Goal: Task Accomplishment & Management: Complete application form

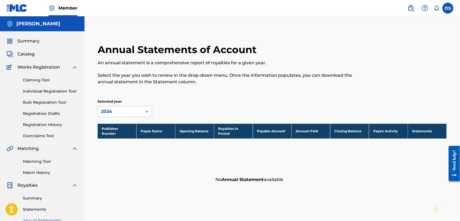
click at [40, 91] on link "Individual Registration Tool" at bounding box center [50, 92] width 55 height 6
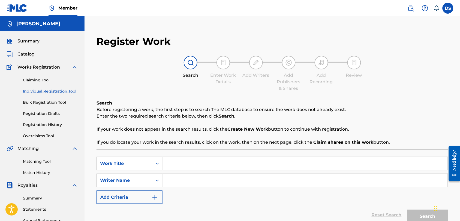
click at [167, 161] on input "Search Form" at bounding box center [305, 163] width 285 height 13
click at [210, 164] on input "20 piece honey hot all flats" at bounding box center [305, 163] width 285 height 13
click at [185, 164] on input "20 piece honey hot, all flats" at bounding box center [305, 163] width 285 height 13
type input "20 piece, honey hot, all flats"
click at [179, 178] on input "Search Form" at bounding box center [305, 180] width 285 height 13
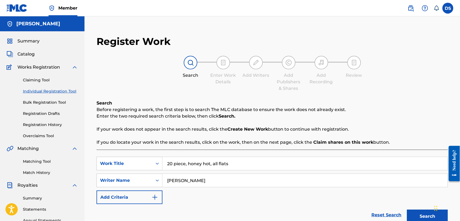
type input "[PERSON_NAME]"
click at [419, 214] on button "Search" at bounding box center [427, 217] width 41 height 14
click at [372, 197] on div "SearchWithCriteria869def97-751d-4891-8ac8-6aa3f72240c6 Work Title 20 piece, hon…" at bounding box center [272, 180] width 351 height 47
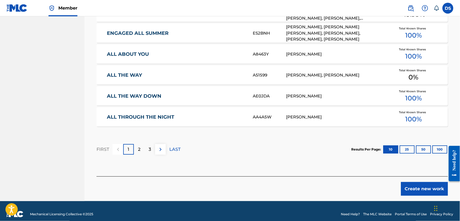
scroll to position [347, 0]
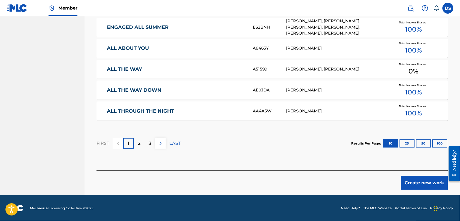
click at [174, 144] on p "LAST" at bounding box center [174, 143] width 11 height 7
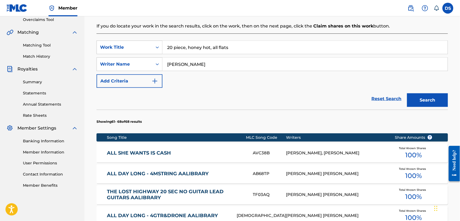
scroll to position [305, 0]
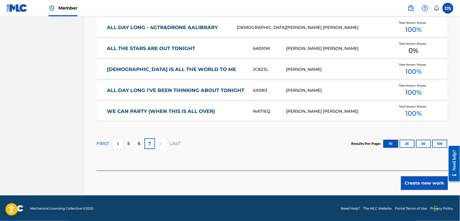
click at [150, 144] on p "7" at bounding box center [150, 144] width 3 height 7
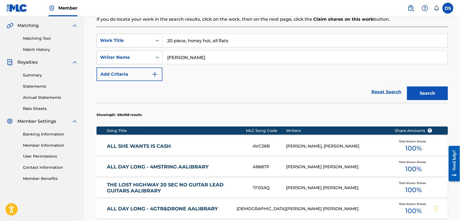
scroll to position [136, 0]
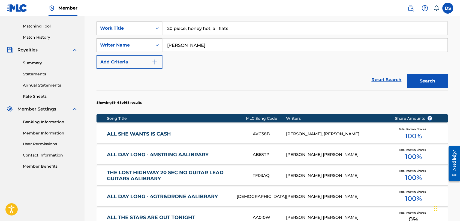
click at [313, 134] on div "[PERSON_NAME], [PERSON_NAME]" at bounding box center [336, 134] width 100 height 6
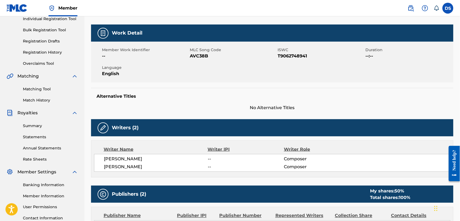
scroll to position [61, 0]
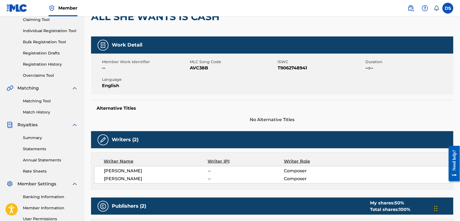
drag, startPoint x: 103, startPoint y: 171, endPoint x: 158, endPoint y: 171, distance: 54.8
click at [158, 171] on div "[PERSON_NAME] -- Composer [PERSON_NAME] -- Composer" at bounding box center [272, 175] width 356 height 18
copy span "[PERSON_NAME]"
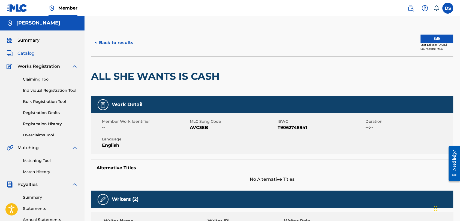
scroll to position [0, 0]
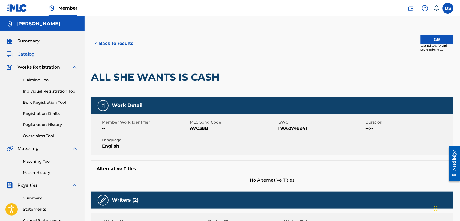
click at [34, 163] on link "Matching Tool" at bounding box center [50, 162] width 55 height 6
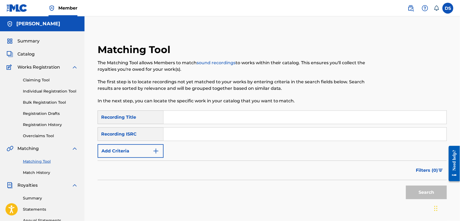
click at [32, 80] on link "Claiming Tool" at bounding box center [50, 80] width 55 height 6
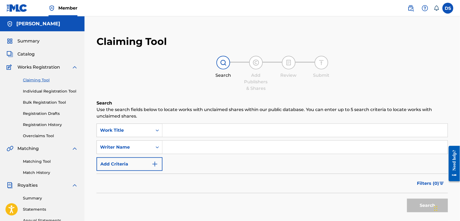
click at [166, 148] on input "Search Form" at bounding box center [305, 147] width 285 height 13
paste input "[PERSON_NAME]"
type input "[PERSON_NAME]"
click at [172, 129] on input "Search Form" at bounding box center [305, 130] width 285 height 13
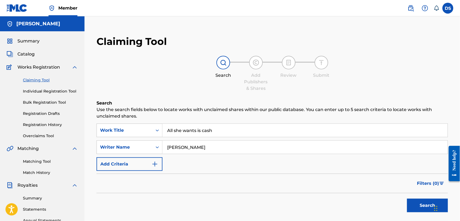
type input "All she wants is cash"
click at [422, 206] on button "Search" at bounding box center [427, 206] width 41 height 14
click at [422, 206] on div "Search" at bounding box center [426, 205] width 44 height 22
click at [422, 206] on button "Search" at bounding box center [427, 206] width 41 height 14
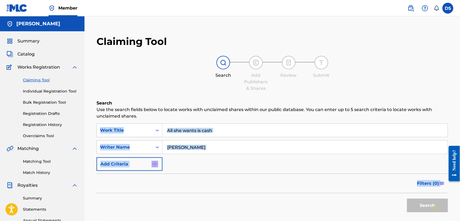
click at [422, 206] on div "Search" at bounding box center [426, 205] width 44 height 22
click at [34, 162] on link "Matching Tool" at bounding box center [50, 162] width 55 height 6
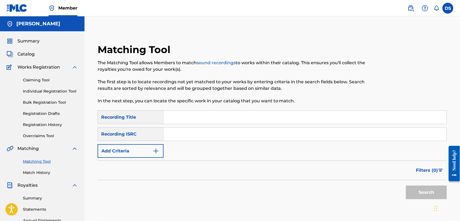
click at [172, 118] on input "Search Form" at bounding box center [305, 117] width 283 height 13
click at [168, 132] on input "Search Form" at bounding box center [305, 134] width 283 height 13
click at [172, 117] on input "Search Form" at bounding box center [305, 117] width 283 height 13
click at [406, 186] on button "Search" at bounding box center [426, 193] width 41 height 14
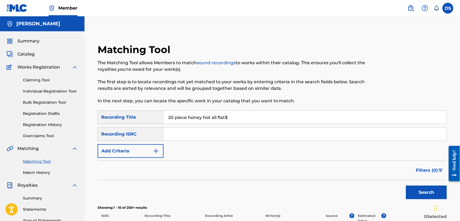
type input "20 piece honey hot all flat$"
click at [175, 138] on input "Search Form" at bounding box center [305, 134] width 283 height 13
click at [157, 149] on img "Search Form" at bounding box center [156, 151] width 7 height 7
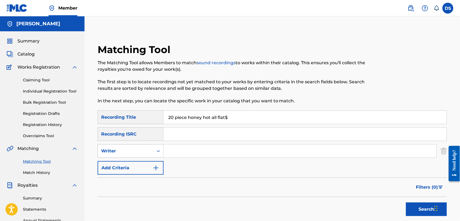
click at [158, 151] on icon "Search Form" at bounding box center [158, 152] width 3 height 2
click at [178, 152] on input "Search Form" at bounding box center [300, 151] width 273 height 13
click at [181, 152] on input "[PERSON_NAME]" at bounding box center [300, 151] width 273 height 13
type input "[PERSON_NAME]"
click at [173, 138] on input "Search Form" at bounding box center [305, 134] width 283 height 13
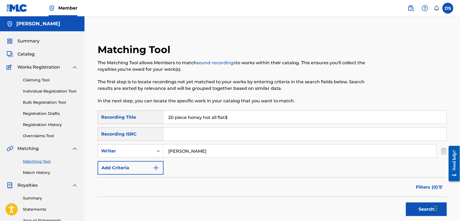
click at [156, 165] on img "Search Form" at bounding box center [156, 168] width 7 height 7
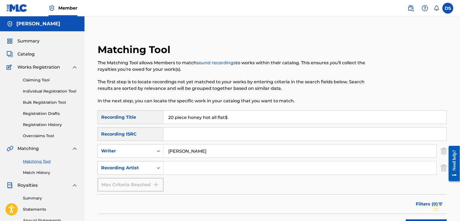
click at [156, 168] on icon "Search Form" at bounding box center [158, 168] width 5 height 5
click at [444, 171] on img "Search Form" at bounding box center [444, 168] width 6 height 14
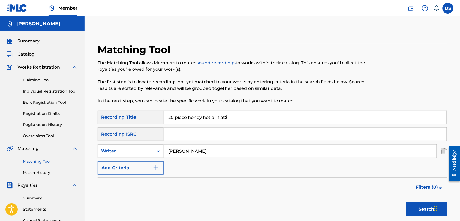
click at [419, 206] on button "Search" at bounding box center [426, 210] width 41 height 14
click at [419, 206] on div "Search" at bounding box center [425, 208] width 44 height 22
click at [382, 212] on div "Search" at bounding box center [272, 208] width 349 height 22
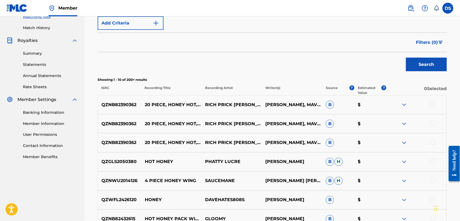
scroll to position [145, 0]
click at [432, 104] on div at bounding box center [432, 103] width 5 height 5
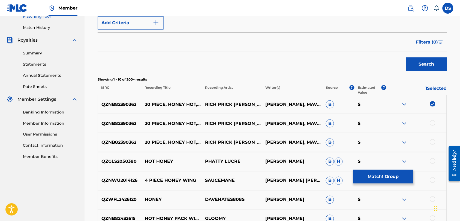
click at [432, 124] on div at bounding box center [432, 123] width 5 height 5
click at [432, 142] on div at bounding box center [432, 142] width 5 height 5
click at [405, 142] on img at bounding box center [404, 143] width 7 height 7
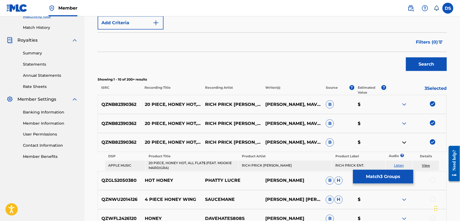
click at [405, 123] on img at bounding box center [404, 124] width 7 height 7
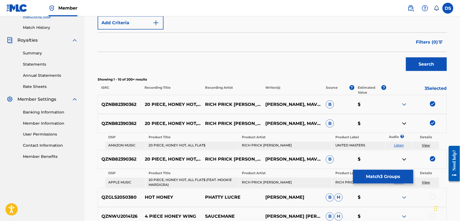
click at [404, 104] on img at bounding box center [404, 104] width 7 height 7
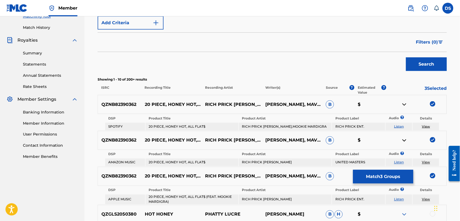
click at [400, 105] on div at bounding box center [416, 104] width 60 height 7
click at [405, 106] on img at bounding box center [404, 104] width 7 height 7
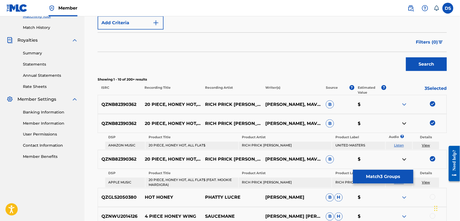
click at [405, 122] on img at bounding box center [404, 124] width 7 height 7
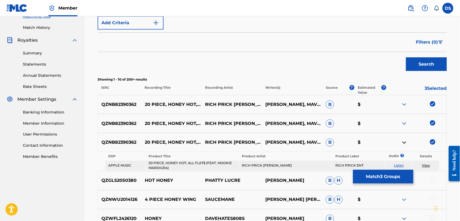
click at [406, 143] on img at bounding box center [404, 143] width 7 height 7
click at [407, 144] on img at bounding box center [404, 143] width 7 height 7
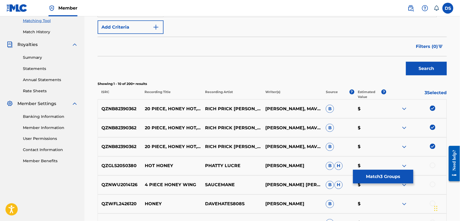
scroll to position [133, 0]
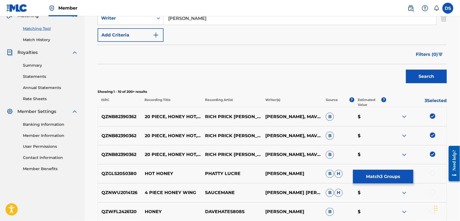
click at [369, 177] on button "Match 3 Groups" at bounding box center [383, 177] width 60 height 14
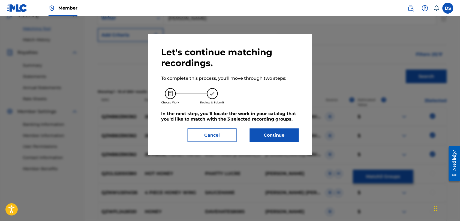
click at [270, 133] on button "Continue" at bounding box center [274, 136] width 49 height 14
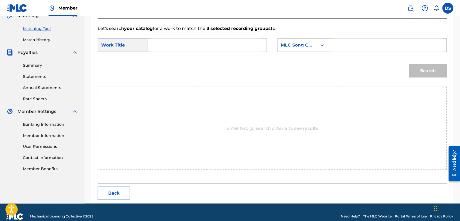
click at [160, 45] on input "Search Form" at bounding box center [207, 45] width 110 height 13
type input "20 Piece, Honey Hot, All Flat$"
click at [322, 45] on icon "Search Form" at bounding box center [322, 45] width 5 height 5
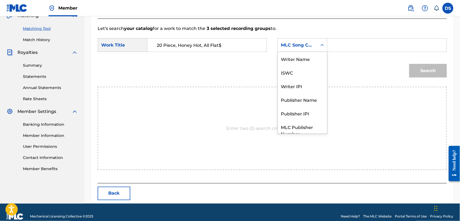
scroll to position [20, 0]
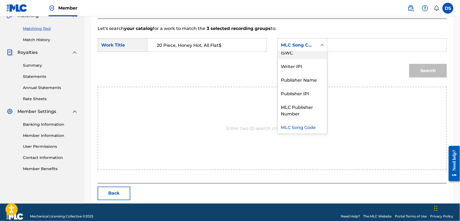
click at [294, 54] on div "ISWC" at bounding box center [302, 53] width 49 height 14
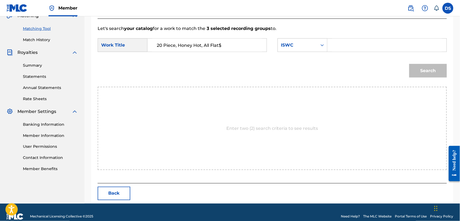
click at [294, 54] on div "SearchWithCriteria869def97-751d-4891-8ac8-6aa3f72240c6 Work Title 20 Piece, Hon…" at bounding box center [272, 46] width 349 height 17
click at [340, 46] on input "Search Form" at bounding box center [387, 45] width 110 height 13
paste input "T3259499413"
type input "T3259499413"
click at [423, 70] on button "Search" at bounding box center [428, 71] width 38 height 14
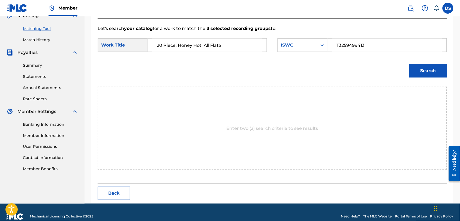
scroll to position [116, 0]
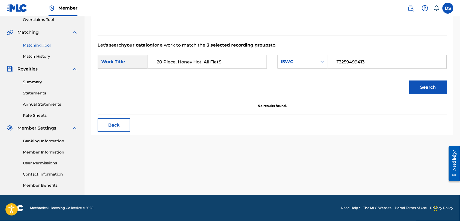
click at [423, 88] on button "Search" at bounding box center [428, 88] width 38 height 14
click at [455, 30] on div "Match Usage - Select Work In this step, you will locate the work you'd like to …" at bounding box center [272, 55] width 375 height 282
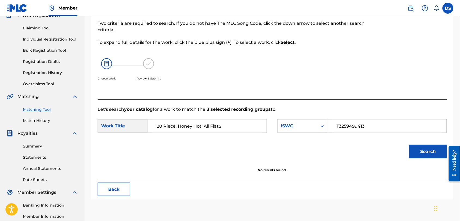
scroll to position [0, 0]
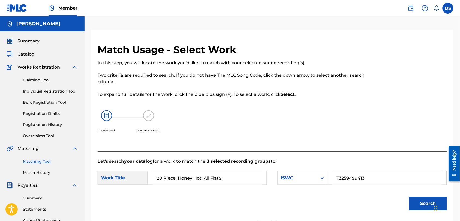
click at [428, 125] on div at bounding box center [406, 98] width 80 height 108
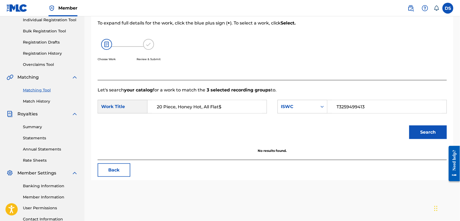
scroll to position [68, 0]
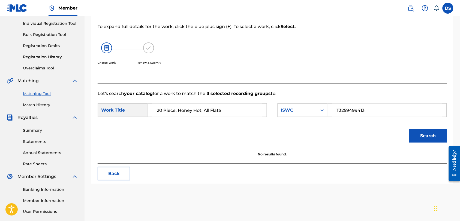
click at [420, 134] on button "Search" at bounding box center [428, 136] width 38 height 14
click at [41, 23] on link "Individual Registration Tool" at bounding box center [50, 24] width 55 height 6
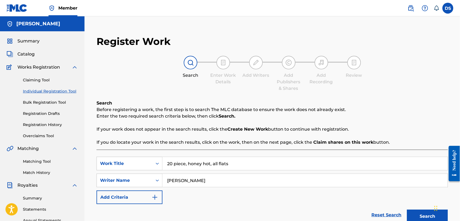
click at [386, 65] on div "Search Enter Work Details Add Writers Add Publishers & Shares Add Recording Rev…" at bounding box center [272, 74] width 351 height 36
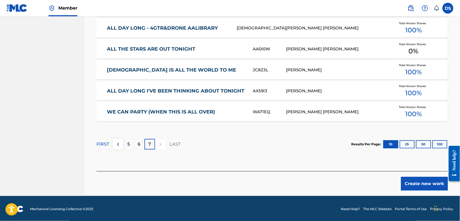
scroll to position [305, 0]
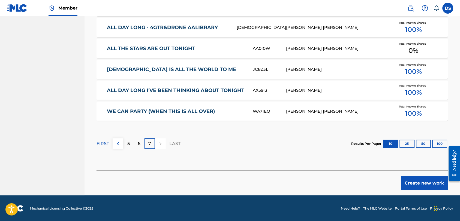
click at [414, 181] on button "Create new work" at bounding box center [424, 184] width 47 height 14
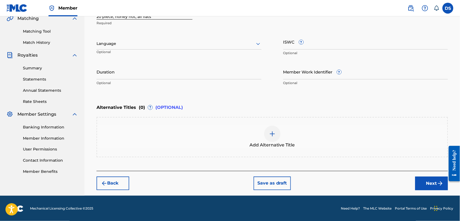
click at [333, 44] on input "ISWC ?" at bounding box center [365, 42] width 165 height 16
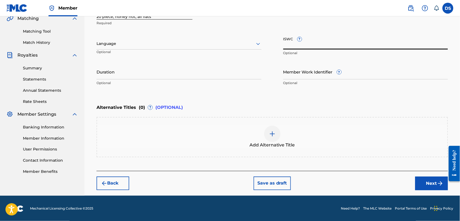
paste input "T3259499413"
click at [431, 41] on input "T3259499413" at bounding box center [365, 42] width 165 height 16
type input "T3259499413"
click at [259, 43] on icon at bounding box center [258, 44] width 4 height 2
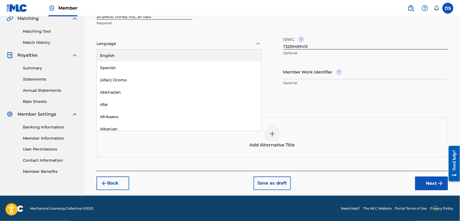
click at [111, 55] on div "English" at bounding box center [179, 56] width 164 height 12
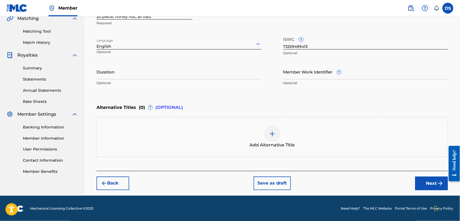
click at [266, 28] on div "Work Title 20 piece, honey hot, all flats Required" at bounding box center [272, 16] width 351 height 25
click at [374, 44] on input "T3259499413" at bounding box center [365, 42] width 165 height 16
click at [384, 67] on input "Member Work Identifier ?" at bounding box center [365, 72] width 165 height 16
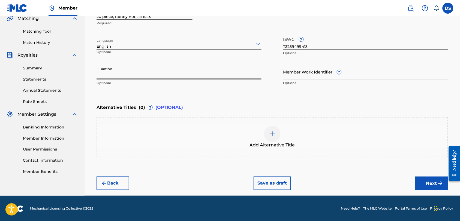
click at [242, 66] on input "Duration" at bounding box center [179, 72] width 165 height 16
click at [238, 36] on div "Language English Optional" at bounding box center [179, 46] width 165 height 25
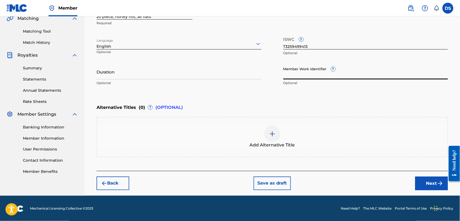
click at [294, 73] on input "Member Work Identifier ?" at bounding box center [365, 72] width 165 height 16
click at [428, 181] on button "Next" at bounding box center [431, 184] width 33 height 14
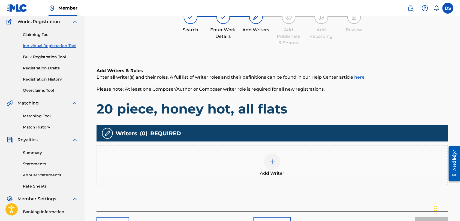
scroll to position [24, 0]
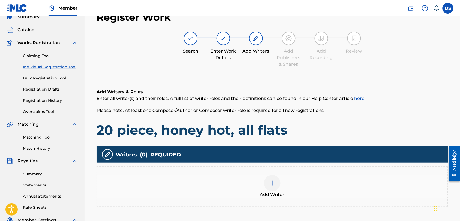
click at [271, 182] on img at bounding box center [272, 183] width 7 height 7
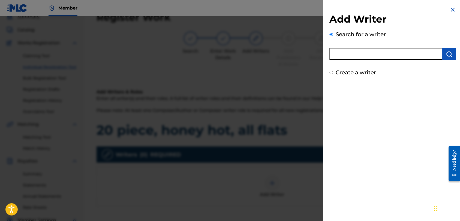
click at [367, 58] on input "text" at bounding box center [386, 54] width 113 height 12
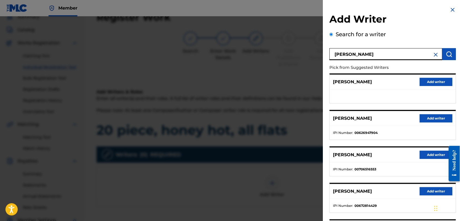
click at [349, 54] on input "[PERSON_NAME]" at bounding box center [386, 54] width 113 height 12
click at [379, 55] on input "[PERSON_NAME]" at bounding box center [386, 54] width 113 height 12
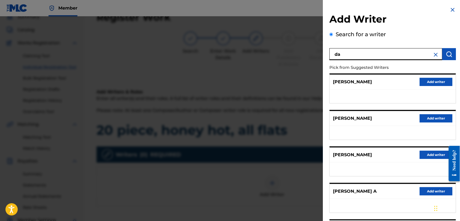
type input "d"
click at [411, 25] on h2 "Add Writer" at bounding box center [393, 20] width 127 height 14
click at [225, 53] on div at bounding box center [230, 126] width 460 height 221
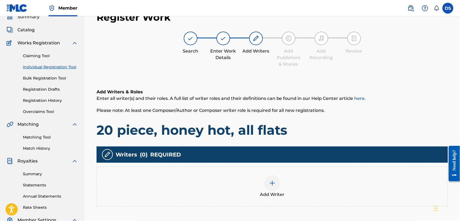
click at [270, 181] on img at bounding box center [272, 183] width 7 height 7
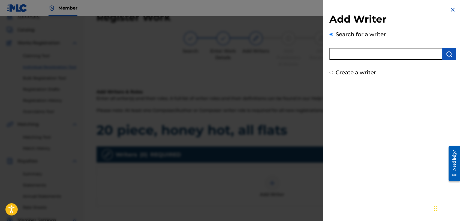
click at [363, 56] on input "text" at bounding box center [386, 54] width 113 height 12
click at [404, 84] on div "Add Writer Search for a writer Create a writer" at bounding box center [393, 110] width 140 height 221
click at [346, 55] on input "text" at bounding box center [386, 54] width 113 height 12
paste input "811535269"
type input "811535269"
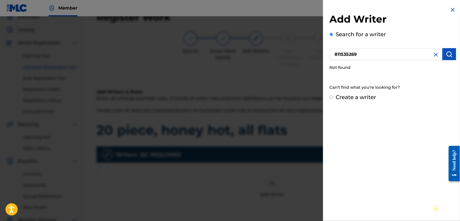
click at [435, 53] on img at bounding box center [436, 55] width 7 height 7
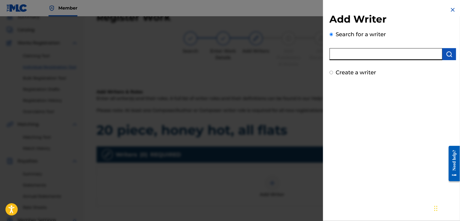
click at [390, 56] on input "text" at bounding box center [386, 54] width 113 height 12
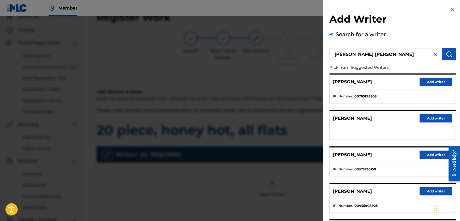
drag, startPoint x: 418, startPoint y: 107, endPoint x: 456, endPoint y: 103, distance: 38.3
drag, startPoint x: 456, startPoint y: 103, endPoint x: 298, endPoint y: 153, distance: 166.4
drag, startPoint x: 298, startPoint y: 153, endPoint x: 416, endPoint y: 43, distance: 161.5
click at [416, 43] on div "Search for a writer [PERSON_NAME] [PERSON_NAME] Pick from Suggested Writers [PE…" at bounding box center [393, 149] width 127 height 239
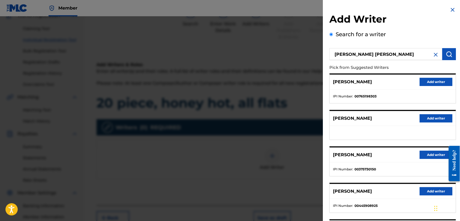
scroll to position [0, 0]
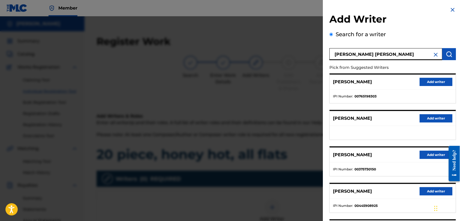
click at [368, 54] on input "[PERSON_NAME] [PERSON_NAME]" at bounding box center [386, 54] width 113 height 12
click at [368, 54] on input "[PERSON_NAME]" at bounding box center [386, 54] width 113 height 12
click at [404, 62] on p "Pick from Suggested Writers" at bounding box center [377, 68] width 95 height 12
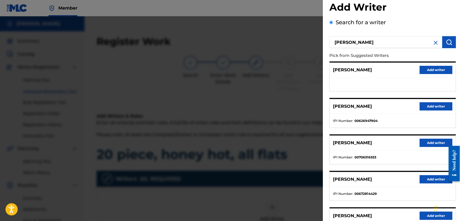
scroll to position [48, 0]
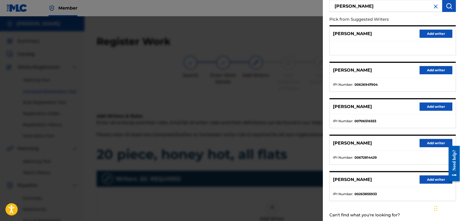
click at [418, 17] on p "Pick from Suggested Writers" at bounding box center [377, 20] width 95 height 12
click at [450, 5] on img "submit" at bounding box center [449, 6] width 7 height 7
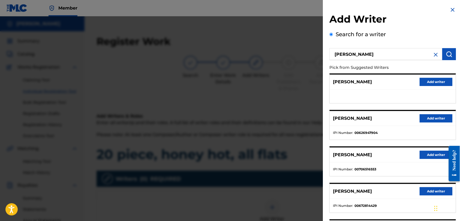
click at [399, 64] on p "Pick from Suggested Writers" at bounding box center [377, 68] width 95 height 12
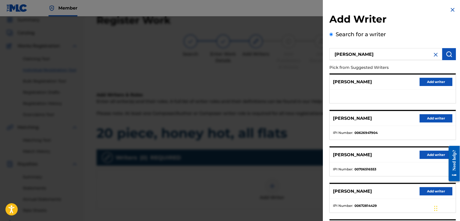
scroll to position [19, 0]
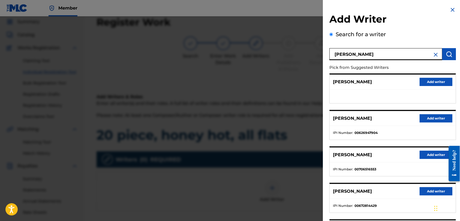
click at [366, 54] on input "[PERSON_NAME]" at bounding box center [386, 54] width 113 height 12
type input "d"
click at [425, 25] on h2 "Add Writer" at bounding box center [393, 20] width 127 height 14
click at [352, 54] on input "text" at bounding box center [386, 54] width 113 height 12
type input "p358qm"
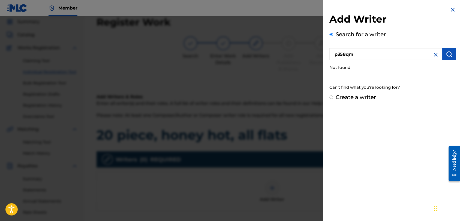
click at [332, 96] on input "Create a writer" at bounding box center [332, 98] width 4 height 4
radio input "false"
radio input "true"
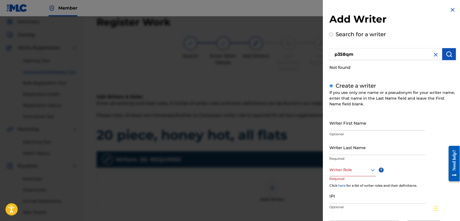
click at [330, 33] on input "Search for a writer" at bounding box center [332, 35] width 4 height 4
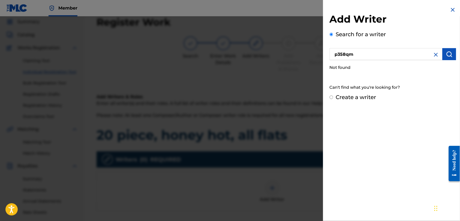
click at [330, 96] on input "Create a writer" at bounding box center [332, 98] width 4 height 4
radio input "false"
radio input "true"
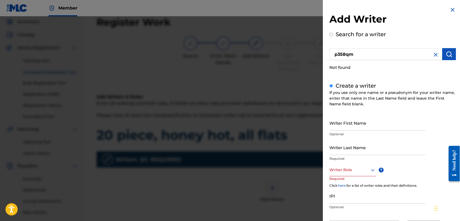
click at [335, 127] on input "Writer First Name" at bounding box center [378, 123] width 96 height 16
type input "[PERSON_NAME]"
click at [338, 151] on input "Writer Last Name" at bounding box center [378, 148] width 96 height 16
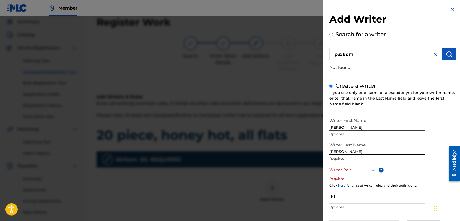
type input "[PERSON_NAME]"
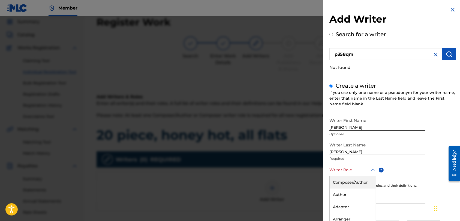
scroll to position [28, 0]
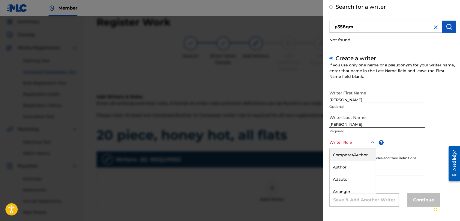
click at [371, 149] on div "8 results available. Use Up and Down to choose options, press Enter to select t…" at bounding box center [353, 143] width 47 height 12
click at [343, 167] on div "Author" at bounding box center [353, 167] width 46 height 12
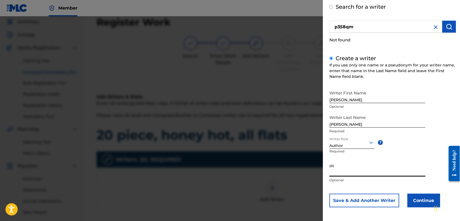
click at [336, 170] on input "IPI" at bounding box center [378, 169] width 96 height 16
type input "00549964982"
click at [415, 198] on button "Continue" at bounding box center [424, 201] width 33 height 14
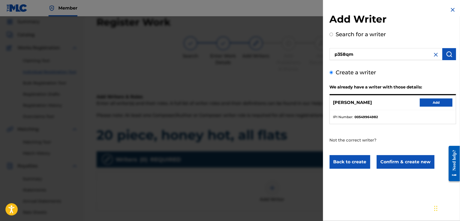
scroll to position [0, 0]
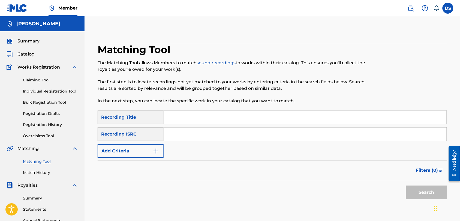
click at [172, 115] on input "Search Form" at bounding box center [305, 117] width 283 height 13
type input "20 Piece, Honey Hot, All Flat$"
click at [177, 135] on input "Search Form" at bounding box center [305, 134] width 283 height 13
click at [157, 149] on img "Search Form" at bounding box center [156, 151] width 7 height 7
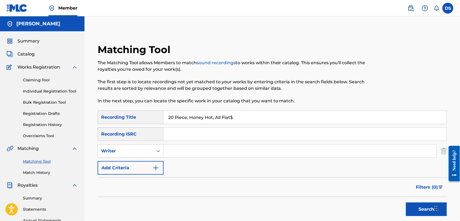
click at [173, 152] on input "Search Form" at bounding box center [300, 151] width 273 height 13
type input "[PERSON_NAME]"
click at [417, 208] on button "Search" at bounding box center [426, 210] width 41 height 14
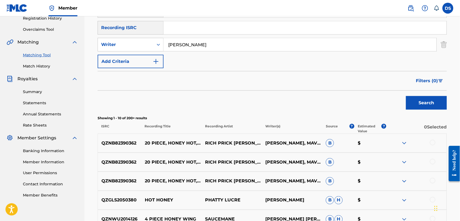
scroll to position [109, 0]
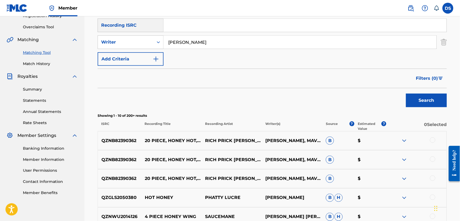
click at [431, 140] on div at bounding box center [432, 140] width 5 height 5
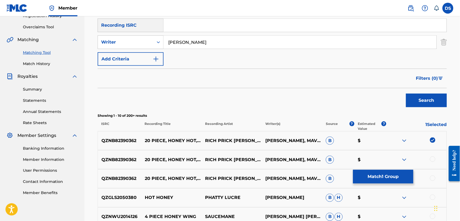
click at [433, 158] on div at bounding box center [432, 159] width 5 height 5
click at [433, 177] on div at bounding box center [432, 178] width 5 height 5
click at [393, 175] on button "Match 3 Groups" at bounding box center [383, 177] width 60 height 14
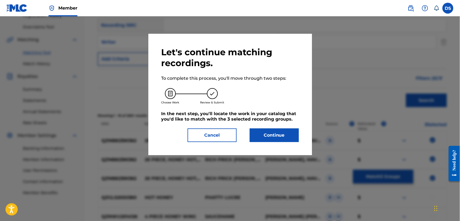
click at [274, 134] on button "Continue" at bounding box center [274, 136] width 49 height 14
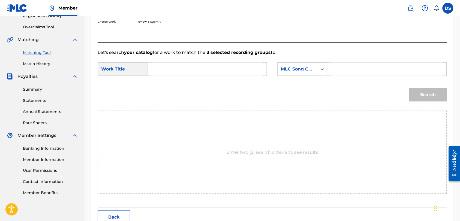
click at [321, 68] on icon "Search Form" at bounding box center [322, 69] width 5 height 5
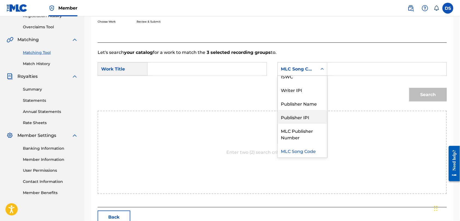
click at [296, 118] on div "Publisher IPI" at bounding box center [302, 117] width 49 height 14
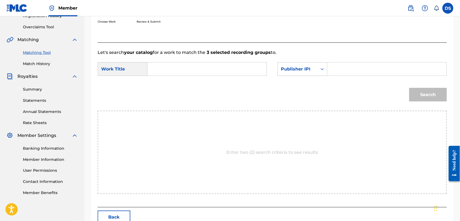
click at [192, 70] on input "Search Form" at bounding box center [207, 69] width 110 height 13
type input "20 Piece, Honey Hot, All Flat$"
click at [333, 70] on input "Search Form" at bounding box center [387, 69] width 110 height 13
click at [323, 68] on icon "Search Form" at bounding box center [322, 69] width 5 height 5
click at [345, 70] on input "Search Form" at bounding box center [387, 69] width 110 height 13
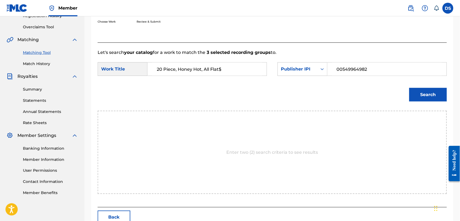
type input "00549964982"
click at [429, 93] on button "Search" at bounding box center [428, 95] width 38 height 14
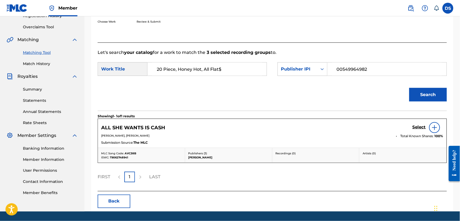
click at [435, 128] on img at bounding box center [434, 128] width 7 height 7
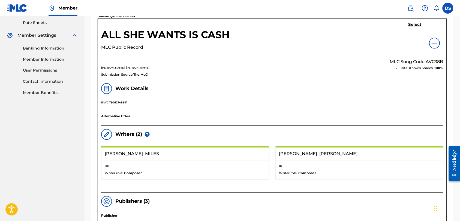
scroll to position [208, 0]
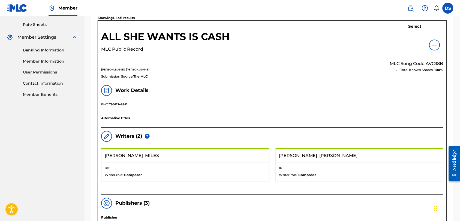
click at [434, 47] on img at bounding box center [434, 45] width 7 height 7
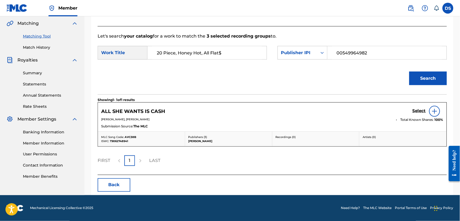
click at [434, 78] on button "Search" at bounding box center [428, 79] width 38 height 14
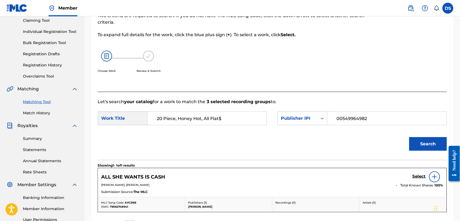
scroll to position [61, 0]
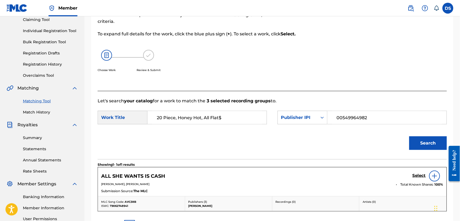
click at [418, 173] on h5 "Select" at bounding box center [419, 175] width 13 height 5
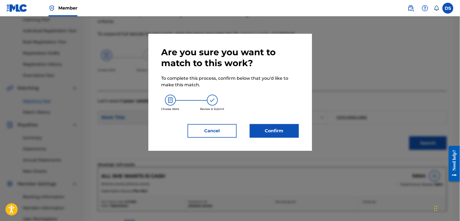
click at [214, 132] on button "Cancel" at bounding box center [212, 131] width 49 height 14
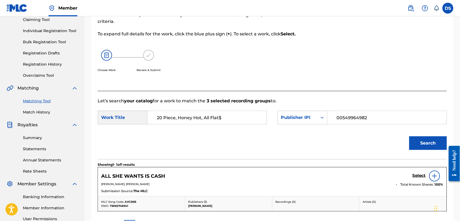
click at [37, 54] on link "Registration Drafts" at bounding box center [50, 53] width 55 height 6
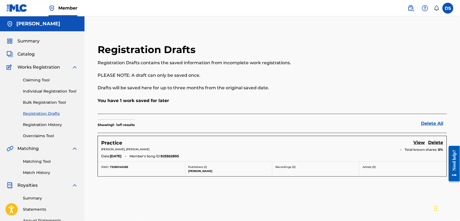
click at [418, 142] on link "View" at bounding box center [419, 143] width 11 height 7
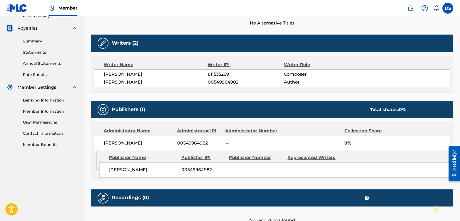
scroll to position [170, 0]
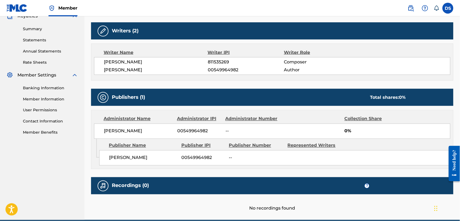
click at [351, 130] on span "0%" at bounding box center [397, 131] width 106 height 7
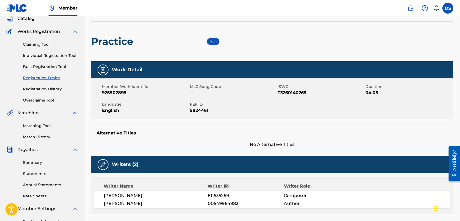
scroll to position [0, 0]
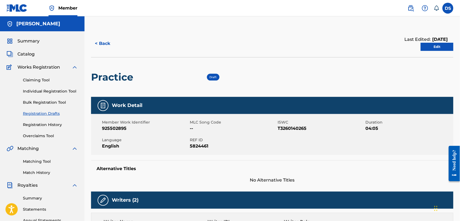
click at [435, 46] on link "Edit" at bounding box center [437, 47] width 33 height 8
